Goal: Task Accomplishment & Management: Complete application form

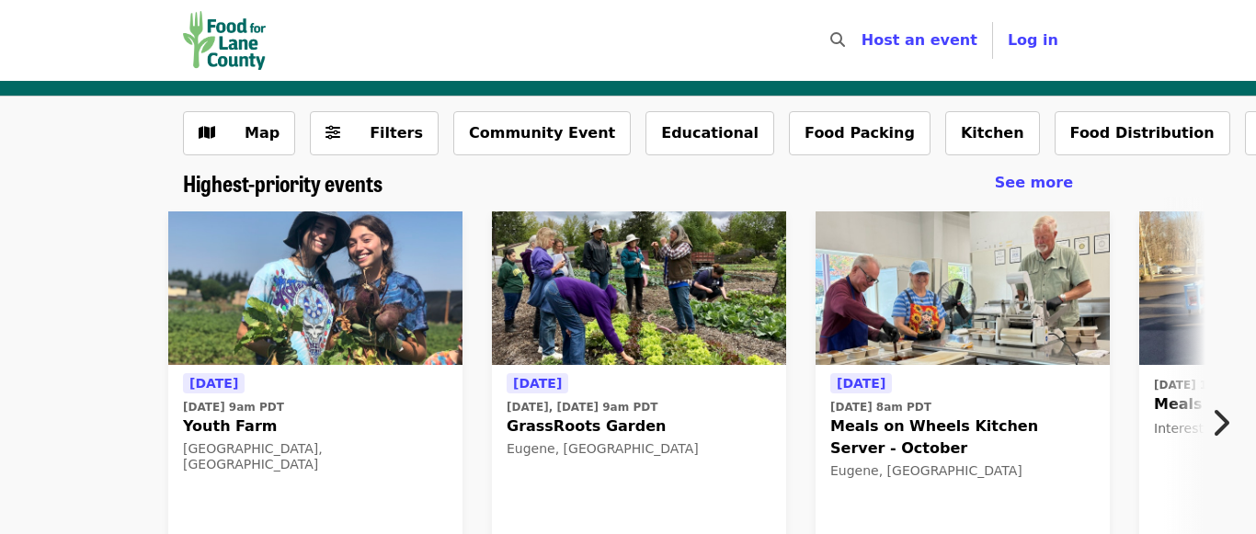
click at [1220, 419] on icon "chevron-right icon" at bounding box center [1220, 422] width 18 height 35
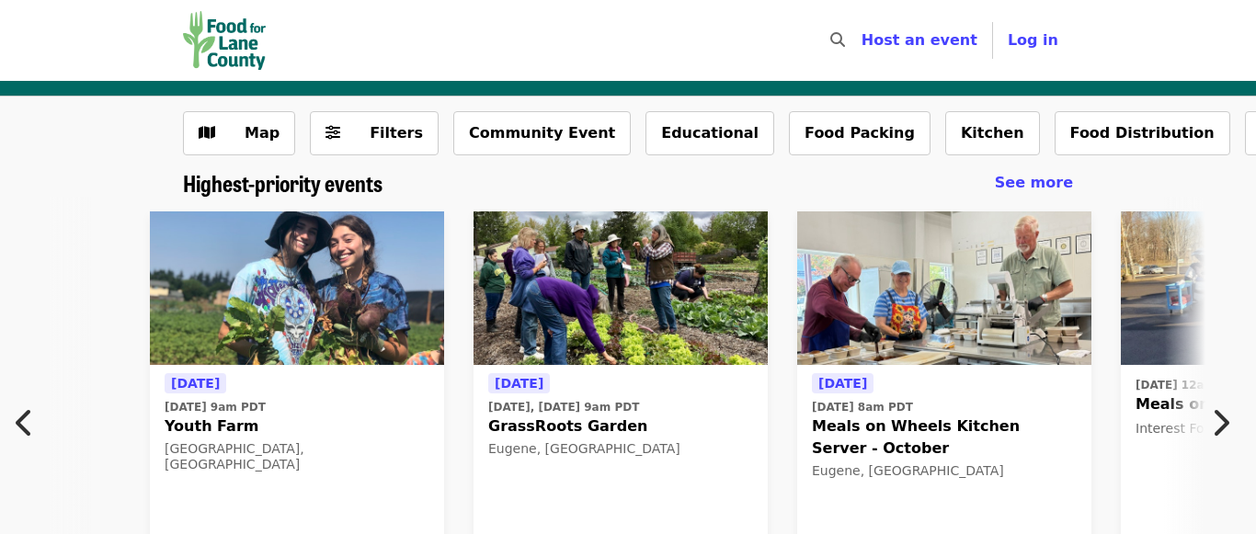
click at [1220, 419] on icon "chevron-right icon" at bounding box center [1220, 422] width 18 height 35
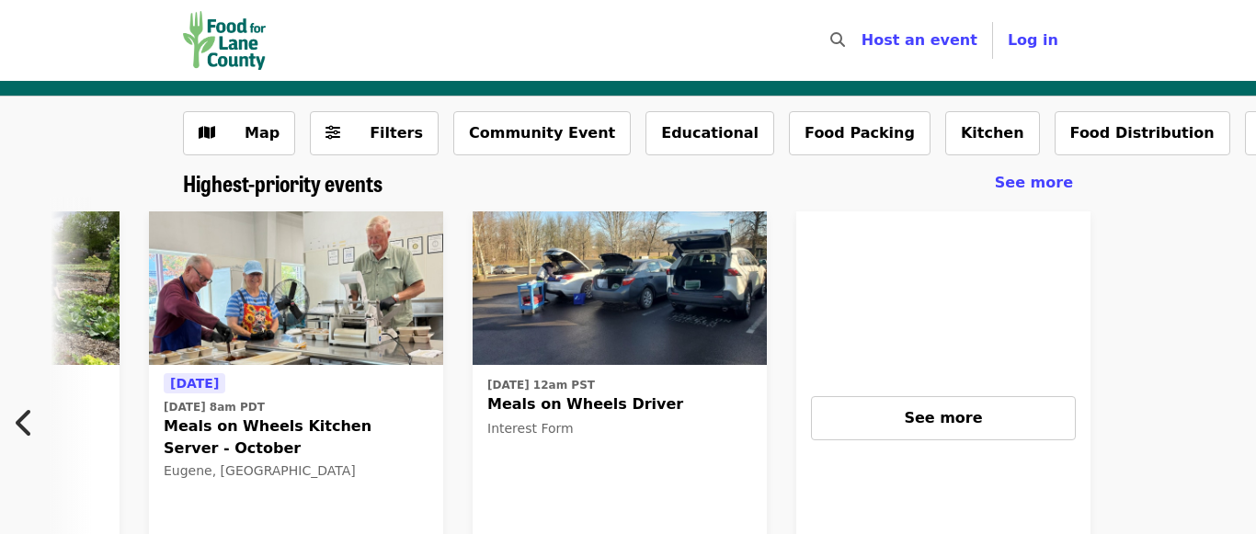
scroll to position [0, 665]
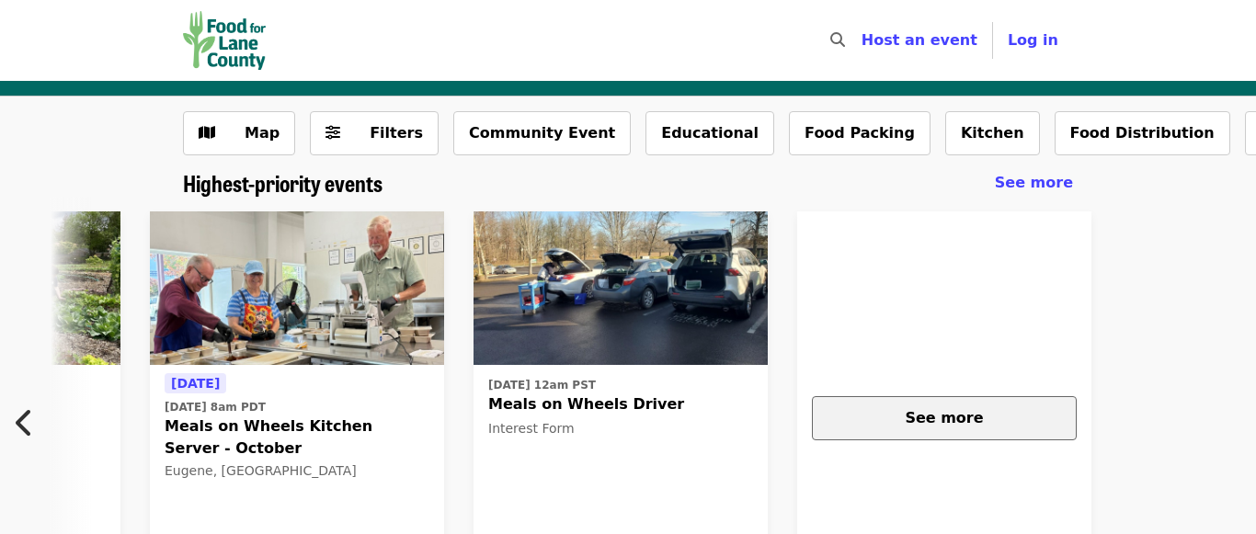
click at [923, 432] on button "See more" at bounding box center [944, 418] width 265 height 44
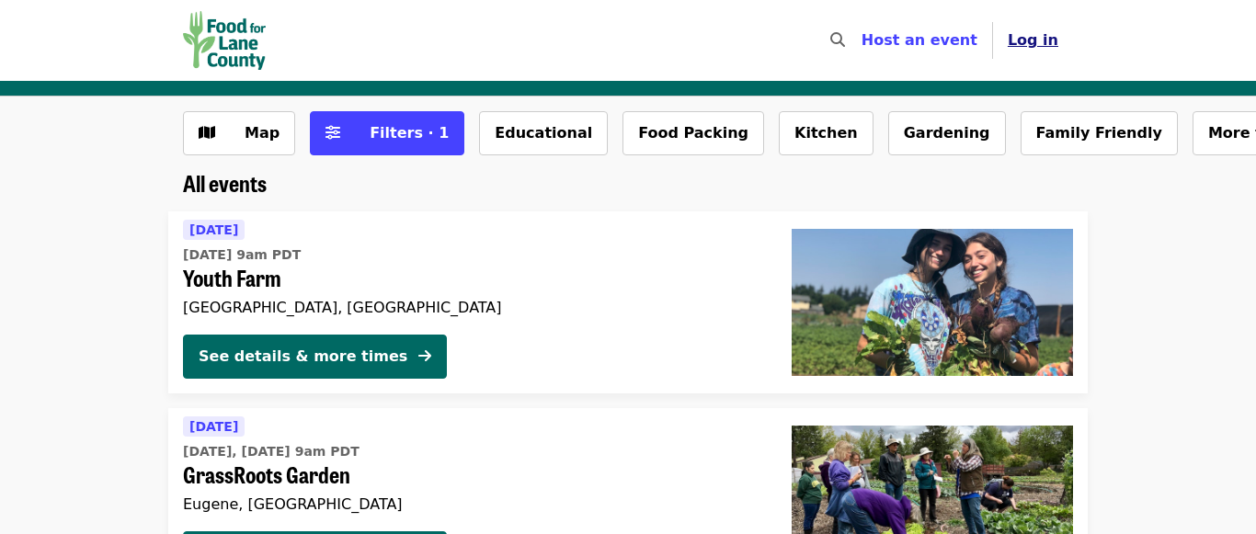
click at [1039, 42] on span "Log in" at bounding box center [1032, 39] width 51 height 17
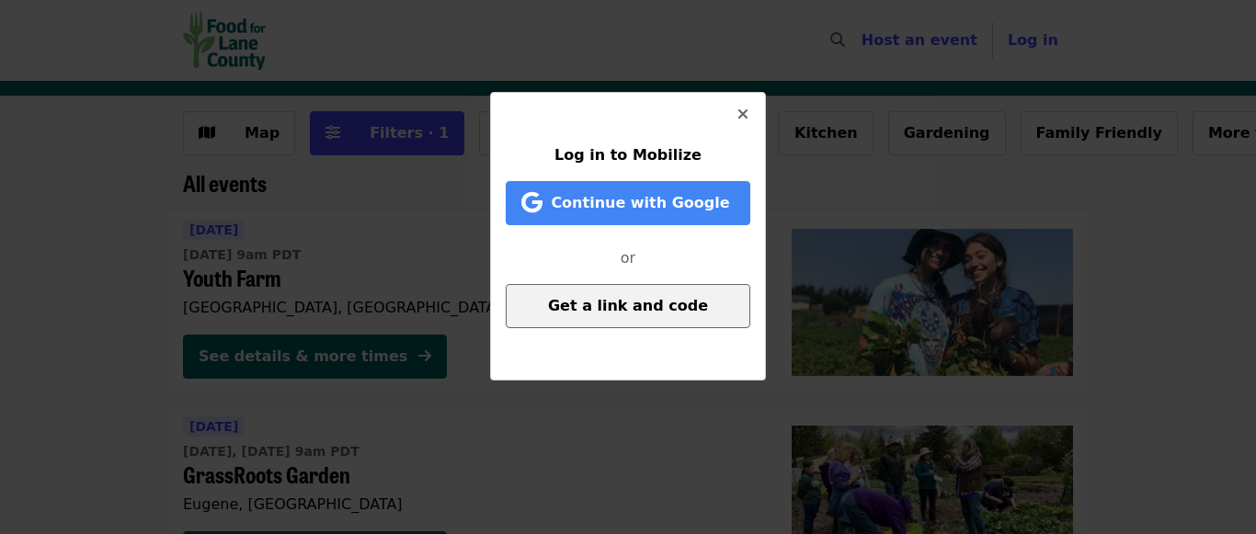
click at [606, 306] on span "Get a link and code" at bounding box center [628, 305] width 160 height 17
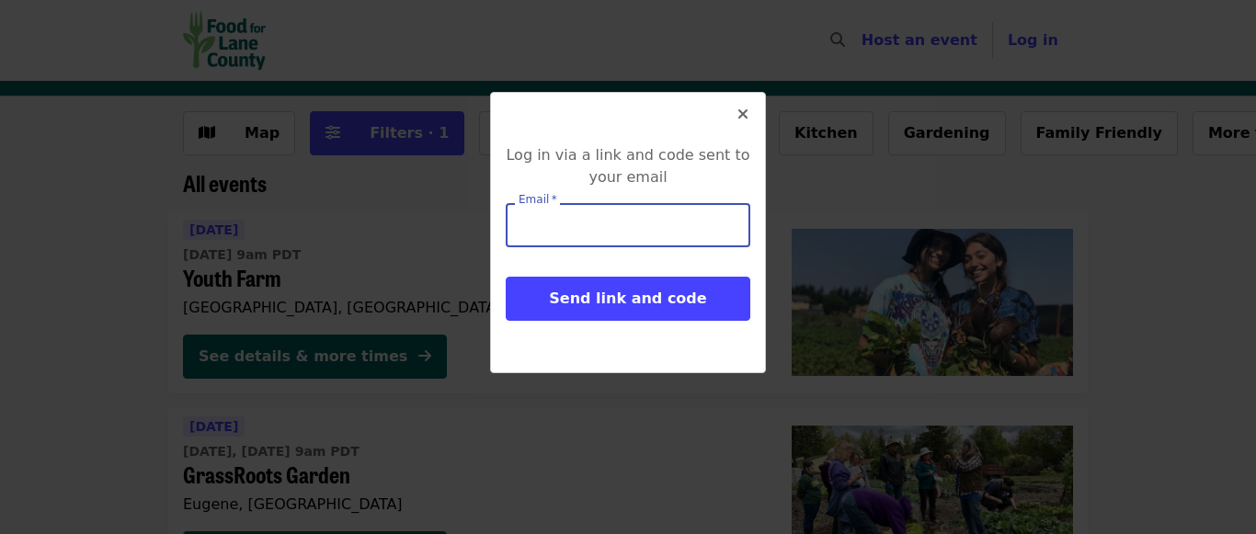
click at [583, 227] on input "Email   *" at bounding box center [628, 225] width 244 height 44
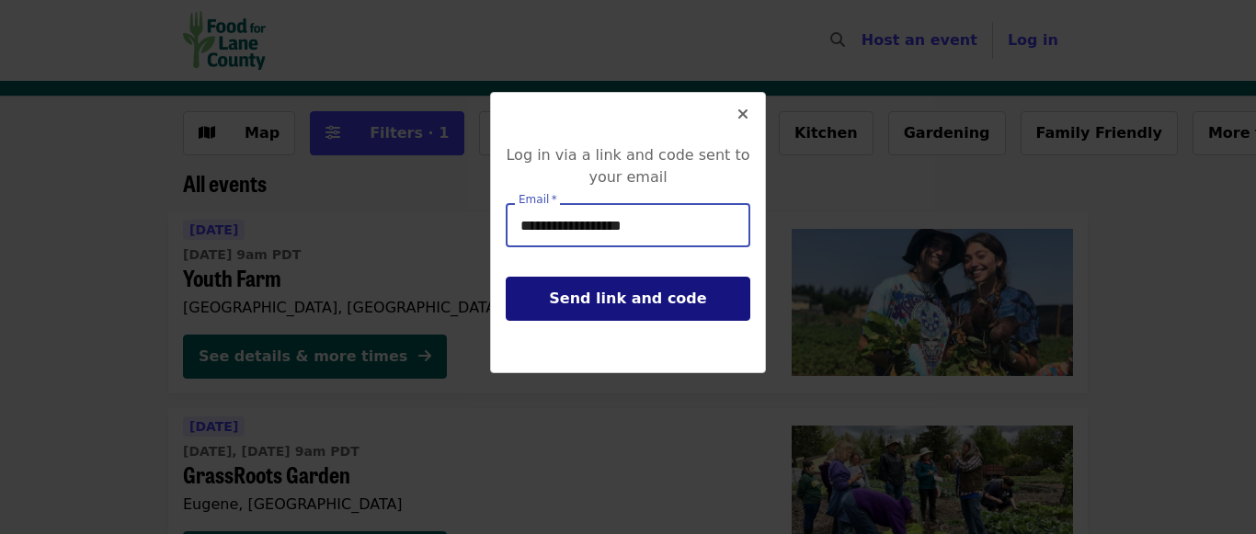
type input "**********"
click at [624, 300] on span "Send link and code" at bounding box center [627, 298] width 157 height 17
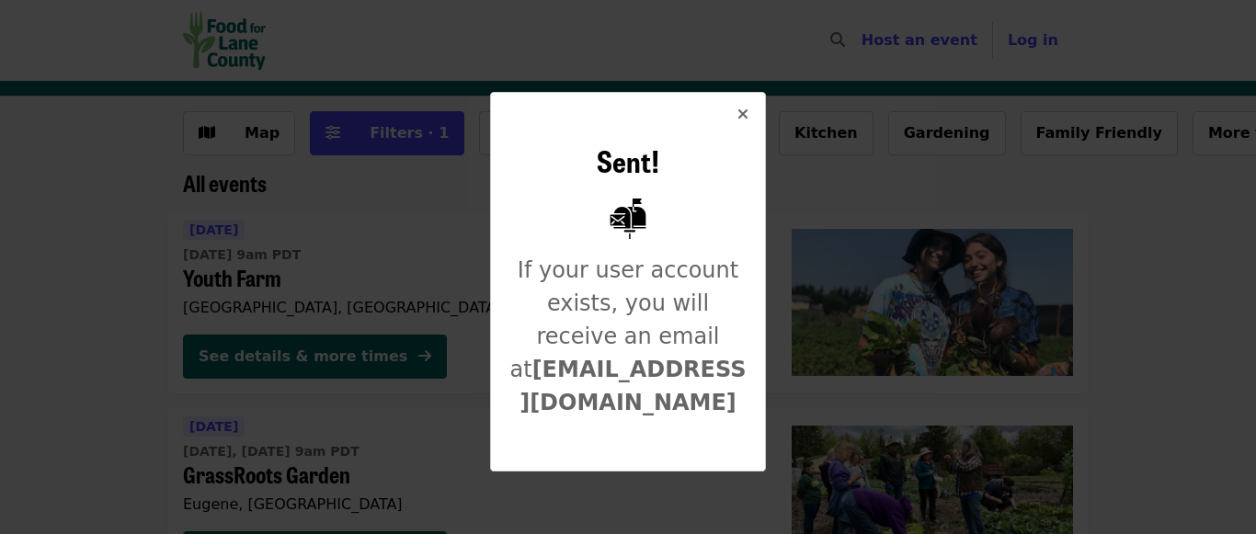
click at [740, 117] on icon "times icon" at bounding box center [742, 114] width 11 height 17
